Goal: Information Seeking & Learning: Learn about a topic

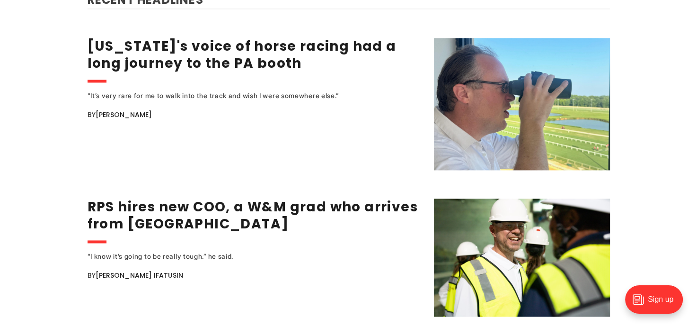
scroll to position [1230, 0]
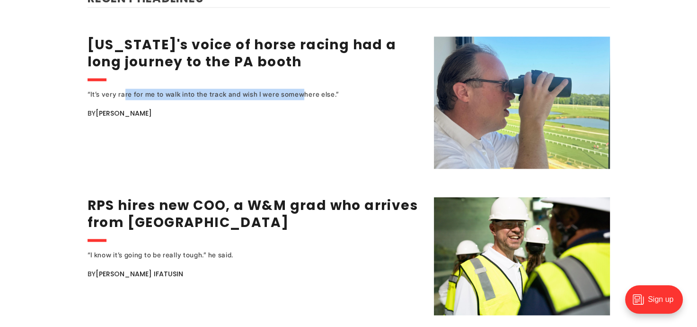
drag, startPoint x: 123, startPoint y: 87, endPoint x: 300, endPoint y: 82, distance: 177.5
click at [300, 88] on div "“It’s very rare for me to walk into the track and wish I were somewhere else.”" at bounding box center [242, 93] width 308 height 11
drag, startPoint x: 309, startPoint y: 82, endPoint x: 123, endPoint y: 86, distance: 186.5
click at [123, 88] on div "“It’s very rare for me to walk into the track and wish I were somewhere else.”" at bounding box center [242, 93] width 308 height 11
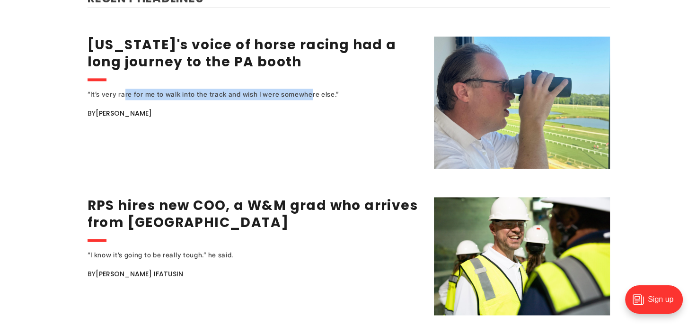
click at [122, 88] on div "“It’s very rare for me to walk into the track and wish I were somewhere else.”" at bounding box center [242, 93] width 308 height 11
drag, startPoint x: 118, startPoint y: 87, endPoint x: 337, endPoint y: 88, distance: 218.6
click at [337, 88] on div "“It’s very rare for me to walk into the track and wish I were somewhere else.”" at bounding box center [242, 93] width 308 height 11
click at [286, 88] on div "“It’s very rare for me to walk into the track and wish I were somewhere else.”" at bounding box center [242, 93] width 308 height 11
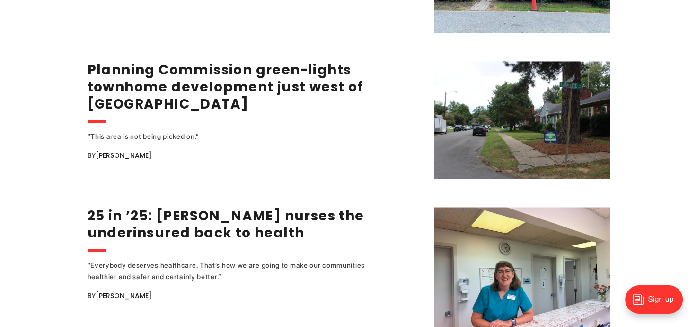
scroll to position [1656, 0]
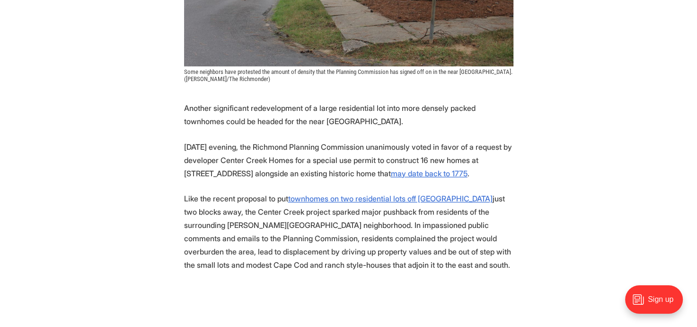
scroll to position [379, 0]
drag, startPoint x: 184, startPoint y: 173, endPoint x: 238, endPoint y: 172, distance: 54.0
click at [238, 172] on p "[DATE] evening, the Richmond Planning Commission unanimously voted in favor of …" at bounding box center [348, 160] width 329 height 40
copy p "[STREET_ADDRESS]"
click at [300, 148] on p "[DATE] evening, the Richmond Planning Commission unanimously voted in favor of …" at bounding box center [348, 160] width 329 height 40
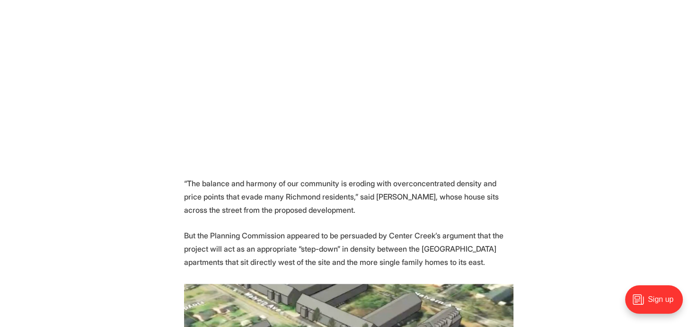
scroll to position [757, 0]
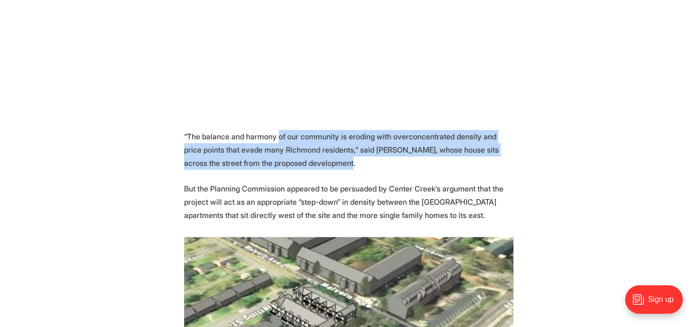
drag, startPoint x: 278, startPoint y: 137, endPoint x: 323, endPoint y: 160, distance: 50.8
click at [323, 160] on p "“The balance and harmony of our community is eroding with overconcentrated dens…" at bounding box center [348, 150] width 329 height 40
drag, startPoint x: 324, startPoint y: 162, endPoint x: 284, endPoint y: 141, distance: 45.1
click at [284, 141] on p "“The balance and harmony of our community is eroding with overconcentrated dens…" at bounding box center [348, 150] width 329 height 40
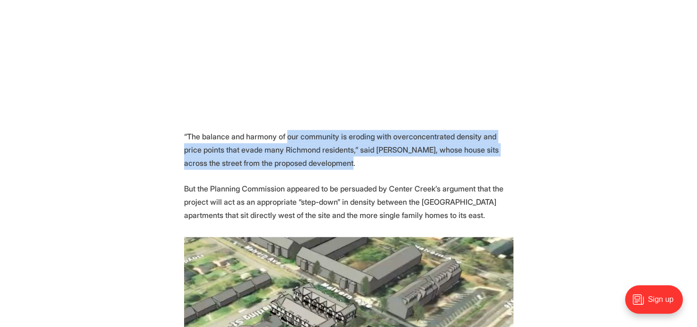
click at [284, 141] on p "“The balance and harmony of our community is eroding with overconcentrated dens…" at bounding box center [348, 150] width 329 height 40
drag, startPoint x: 276, startPoint y: 139, endPoint x: 320, endPoint y: 163, distance: 50.0
click at [320, 163] on p "“The balance and harmony of our community is eroding with overconcentrated dens…" at bounding box center [348, 150] width 329 height 40
drag, startPoint x: 320, startPoint y: 163, endPoint x: 270, endPoint y: 139, distance: 56.3
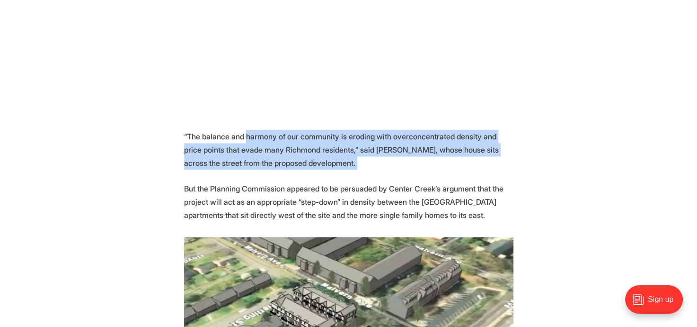
click at [270, 139] on p "“The balance and harmony of our community is eroding with overconcentrated dens…" at bounding box center [348, 150] width 329 height 40
drag, startPoint x: 278, startPoint y: 139, endPoint x: 340, endPoint y: 162, distance: 65.7
click at [340, 162] on p "“The balance and harmony of our community is eroding with overconcentrated dens…" at bounding box center [348, 150] width 329 height 40
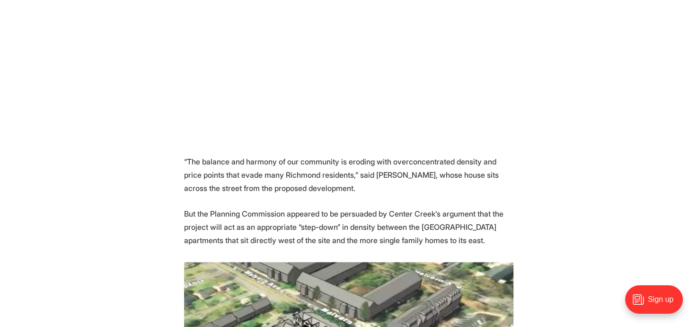
scroll to position [710, 0]
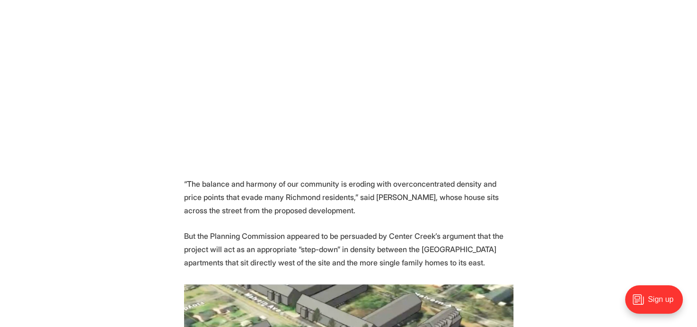
drag, startPoint x: 636, startPoint y: 125, endPoint x: 629, endPoint y: 129, distance: 8.0
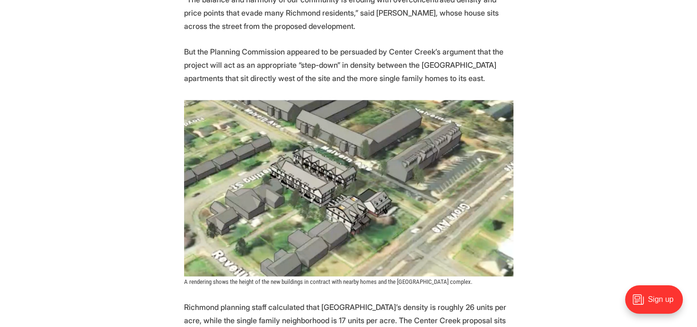
scroll to position [878, 0]
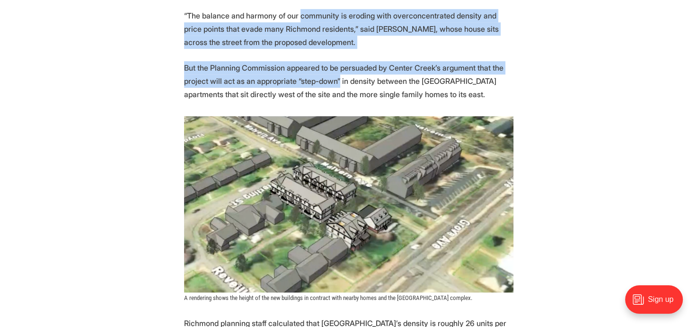
drag, startPoint x: 298, startPoint y: 15, endPoint x: 333, endPoint y: 87, distance: 79.6
click at [333, 88] on p "But the Planning Commission appeared to be persuaded by Center Creek’s argument…" at bounding box center [348, 81] width 329 height 40
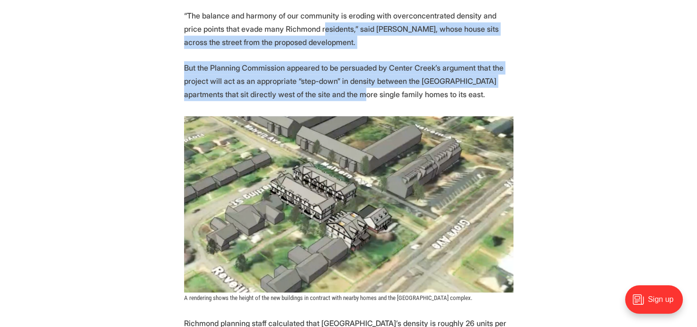
drag, startPoint x: 329, startPoint y: 100, endPoint x: 301, endPoint y: 17, distance: 87.4
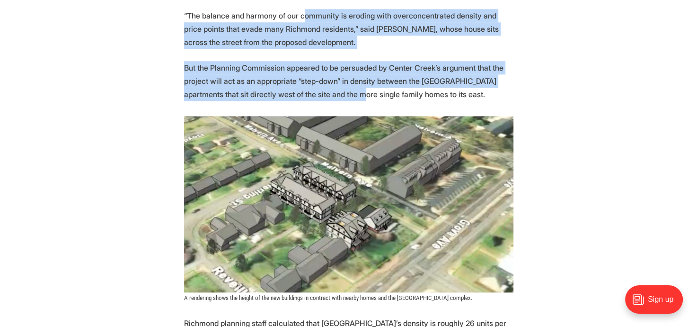
click at [301, 17] on p "“The balance and harmony of our community is eroding with overconcentrated dens…" at bounding box center [348, 29] width 329 height 40
drag, startPoint x: 301, startPoint y: 13, endPoint x: 328, endPoint y: 101, distance: 92.5
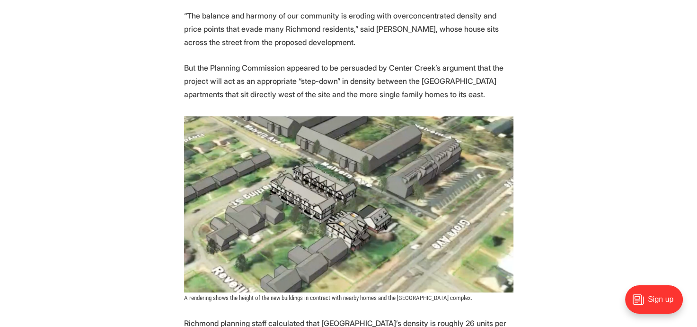
click at [333, 94] on p "But the Planning Commission appeared to be persuaded by Center Creek’s argument…" at bounding box center [348, 81] width 329 height 40
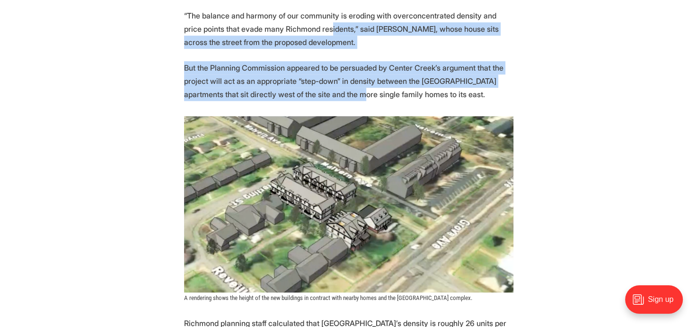
drag, startPoint x: 333, startPoint y: 94, endPoint x: 310, endPoint y: 27, distance: 70.6
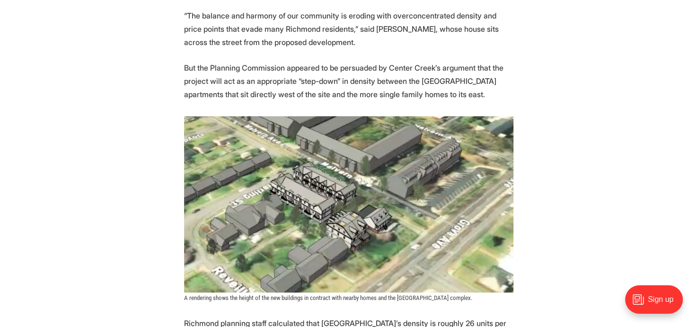
click at [307, 20] on p "“The balance and harmony of our community is eroding with overconcentrated dens…" at bounding box center [348, 29] width 329 height 40
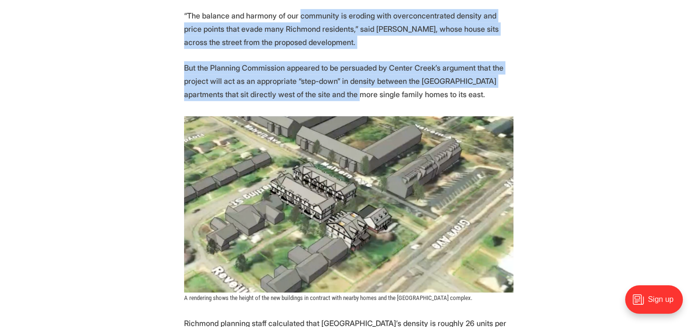
drag, startPoint x: 298, startPoint y: 12, endPoint x: 331, endPoint y: 92, distance: 86.7
click at [331, 92] on p "But the Planning Commission appeared to be persuaded by Center Creek’s argument…" at bounding box center [348, 81] width 329 height 40
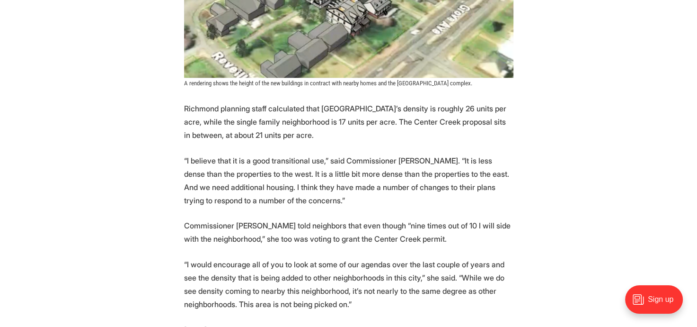
scroll to position [1114, 0]
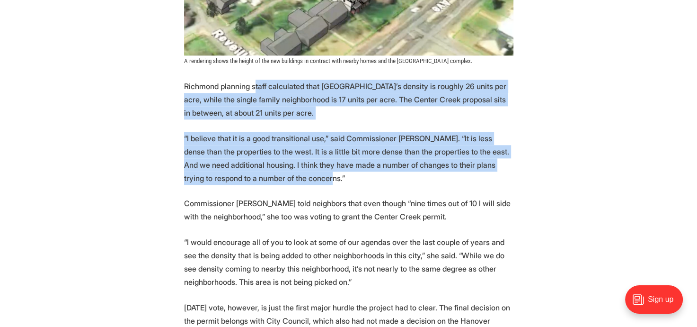
drag, startPoint x: 254, startPoint y: 93, endPoint x: 268, endPoint y: 174, distance: 81.8
click at [268, 174] on p "“I believe that it is a good transitional use,” said Commissioner [PERSON_NAME]…" at bounding box center [348, 158] width 329 height 53
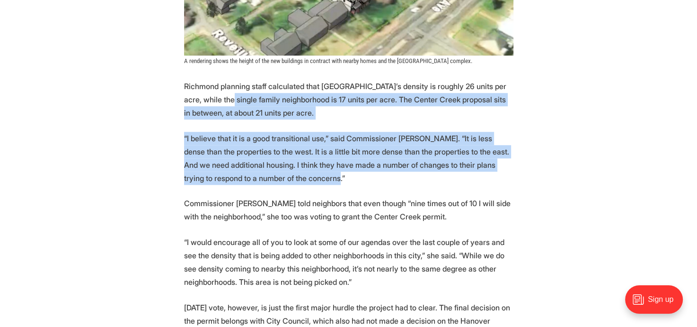
drag, startPoint x: 274, startPoint y: 185, endPoint x: 225, endPoint y: 98, distance: 98.7
click at [225, 98] on p "Richmond planning staff calculated that [GEOGRAPHIC_DATA]’s density is roughly …" at bounding box center [348, 100] width 329 height 40
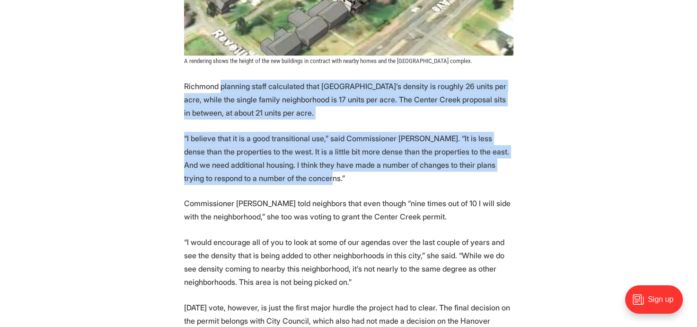
drag, startPoint x: 236, startPoint y: 122, endPoint x: 268, endPoint y: 178, distance: 64.6
click at [269, 179] on p "“I believe that it is a good transitional use,” said Commissioner [PERSON_NAME]…" at bounding box center [348, 158] width 329 height 53
drag, startPoint x: 271, startPoint y: 179, endPoint x: 221, endPoint y: 85, distance: 106.5
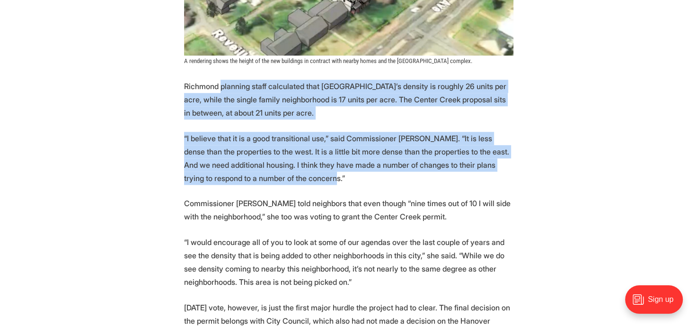
click at [221, 85] on p "Richmond planning staff calculated that [GEOGRAPHIC_DATA]’s density is roughly …" at bounding box center [348, 100] width 329 height 40
drag, startPoint x: 221, startPoint y: 89, endPoint x: 274, endPoint y: 186, distance: 110.8
drag, startPoint x: 278, startPoint y: 185, endPoint x: 223, endPoint y: 85, distance: 114.2
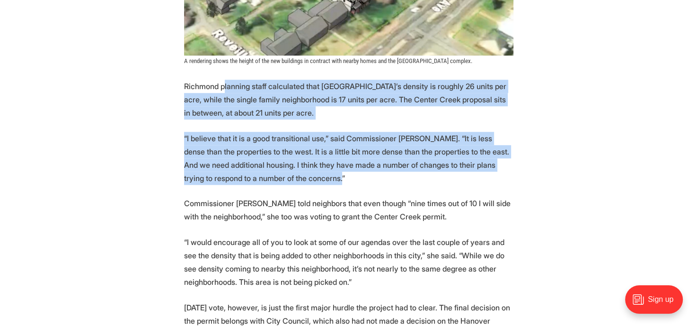
click at [223, 84] on p "Richmond planning staff calculated that [GEOGRAPHIC_DATA]’s density is roughly …" at bounding box center [348, 100] width 329 height 40
drag, startPoint x: 221, startPoint y: 82, endPoint x: 265, endPoint y: 175, distance: 102.9
click at [265, 175] on p "“I believe that it is a good transitional use,” said Commissioner [PERSON_NAME]…" at bounding box center [348, 158] width 329 height 53
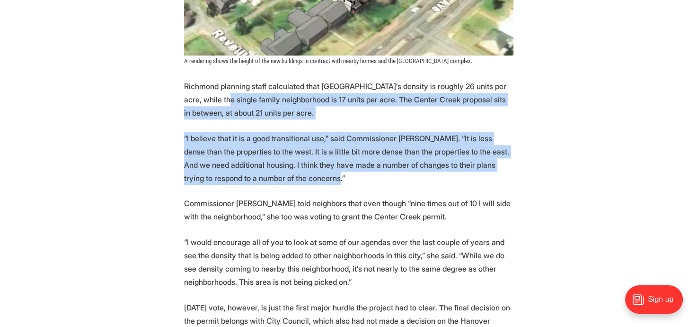
drag, startPoint x: 274, startPoint y: 181, endPoint x: 220, endPoint y: 92, distance: 104.2
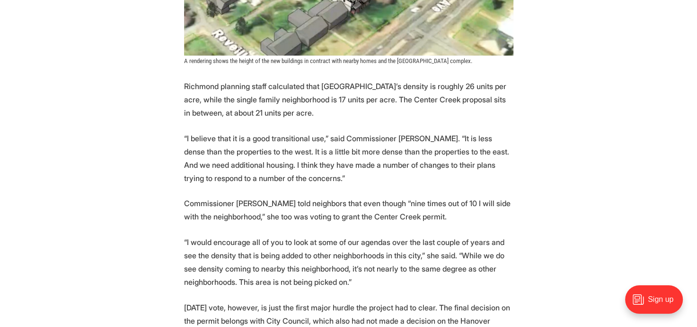
click at [220, 90] on p "Richmond planning staff calculated that [GEOGRAPHIC_DATA]’s density is roughly …" at bounding box center [348, 100] width 329 height 40
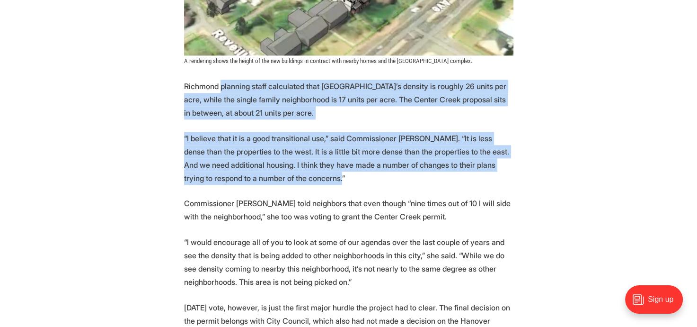
drag, startPoint x: 220, startPoint y: 83, endPoint x: 290, endPoint y: 179, distance: 119.0
click at [290, 179] on p "“I believe that it is a good transitional use,” said Commissioner [PERSON_NAME]…" at bounding box center [348, 158] width 329 height 53
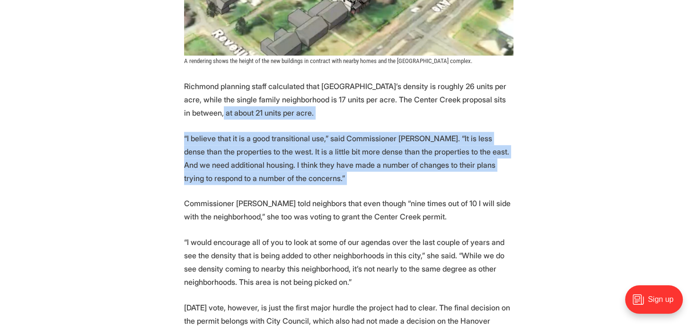
drag, startPoint x: 290, startPoint y: 179, endPoint x: 236, endPoint y: 102, distance: 94.5
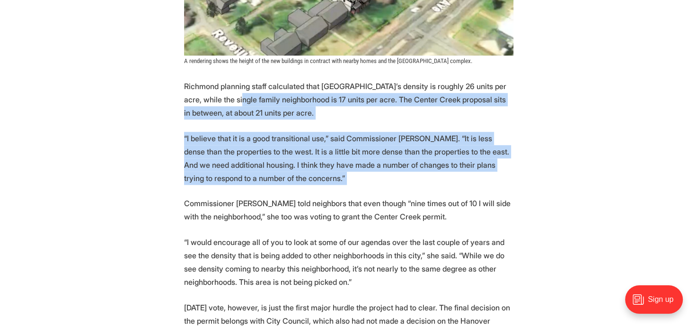
drag, startPoint x: 235, startPoint y: 101, endPoint x: 230, endPoint y: 96, distance: 7.4
click at [235, 101] on p "Richmond planning staff calculated that [GEOGRAPHIC_DATA]’s density is roughly …" at bounding box center [348, 100] width 329 height 40
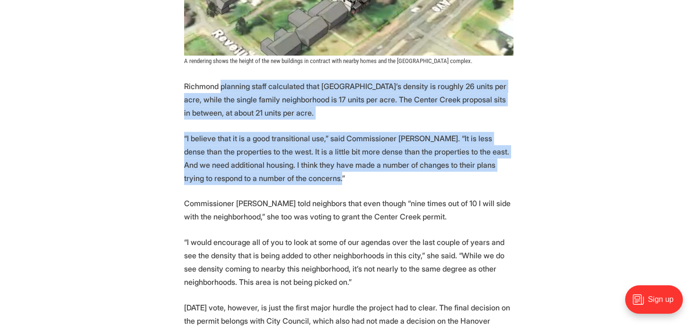
drag, startPoint x: 224, startPoint y: 87, endPoint x: 282, endPoint y: 179, distance: 109.5
click at [282, 179] on p "“I believe that it is a good transitional use,” said Commissioner [PERSON_NAME]…" at bounding box center [348, 158] width 329 height 53
drag, startPoint x: 259, startPoint y: 145, endPoint x: 223, endPoint y: 85, distance: 69.6
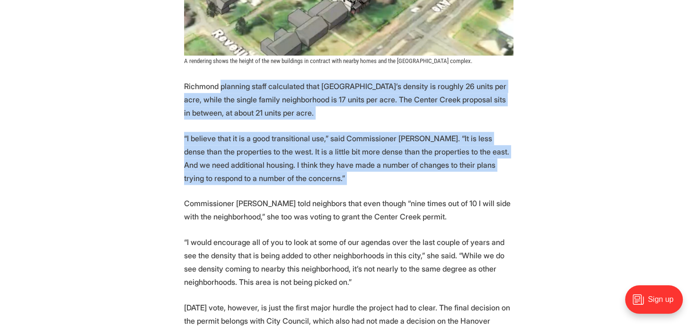
click at [223, 85] on p "Richmond planning staff calculated that [GEOGRAPHIC_DATA]’s density is roughly …" at bounding box center [348, 100] width 329 height 40
drag, startPoint x: 243, startPoint y: 126, endPoint x: 289, endPoint y: 178, distance: 69.8
click at [289, 178] on p "“I believe that it is a good transitional use,” said Commissioner [PERSON_NAME]…" at bounding box center [348, 158] width 329 height 53
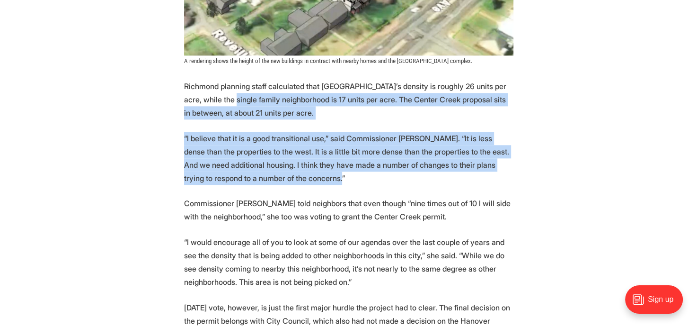
drag, startPoint x: 292, startPoint y: 181, endPoint x: 228, endPoint y: 97, distance: 105.7
click at [228, 97] on p "Richmond planning staff calculated that [GEOGRAPHIC_DATA]’s density is roughly …" at bounding box center [348, 100] width 329 height 40
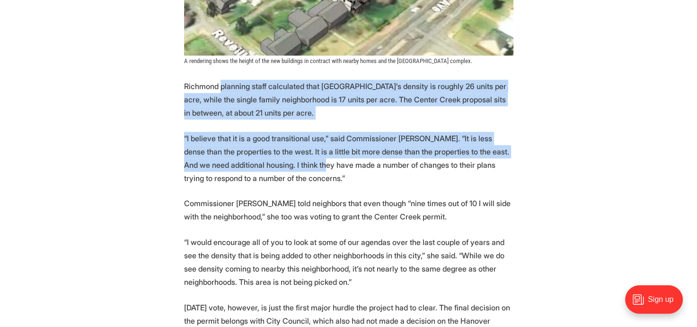
drag, startPoint x: 221, startPoint y: 86, endPoint x: 286, endPoint y: 170, distance: 106.7
click at [286, 170] on p "“I believe that it is a good transitional use,” said Commissioner [PERSON_NAME]…" at bounding box center [348, 158] width 329 height 53
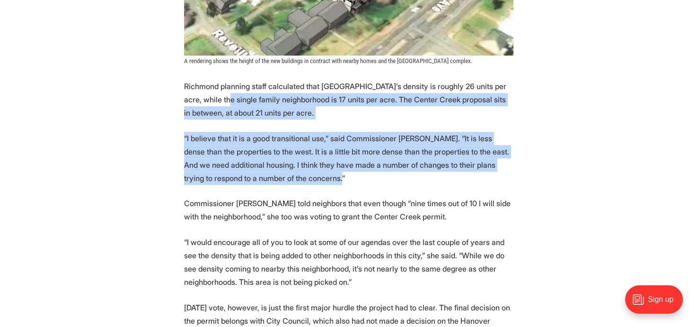
drag, startPoint x: 287, startPoint y: 180, endPoint x: 220, endPoint y: 93, distance: 110.7
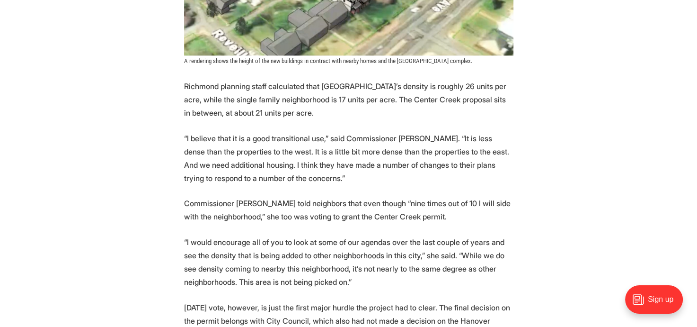
click at [220, 92] on p "Richmond planning staff calculated that [GEOGRAPHIC_DATA]’s density is roughly …" at bounding box center [348, 100] width 329 height 40
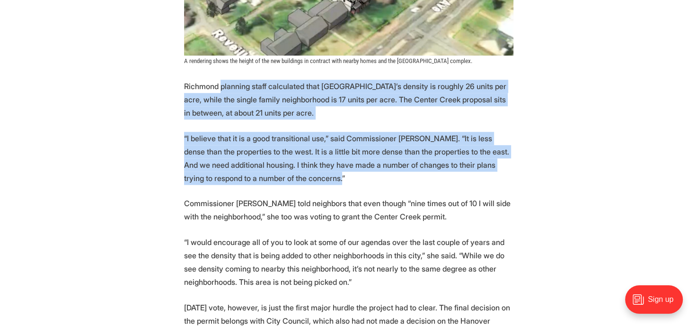
drag, startPoint x: 220, startPoint y: 80, endPoint x: 289, endPoint y: 178, distance: 120.9
click at [289, 178] on p "“I believe that it is a good transitional use,” said Commissioner [PERSON_NAME]…" at bounding box center [348, 158] width 329 height 53
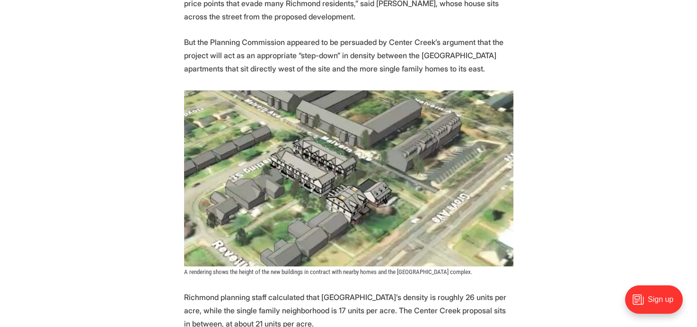
scroll to position [831, 0]
